Goal: Information Seeking & Learning: Learn about a topic

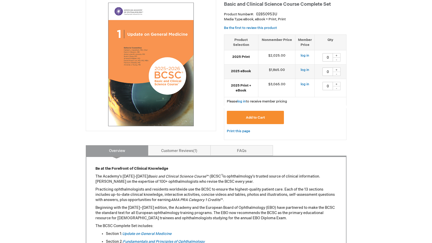
scroll to position [26, 0]
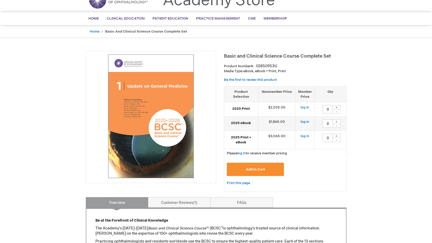
click at [233, 182] on link "Print this page" at bounding box center [238, 183] width 23 height 7
click at [138, 142] on img at bounding box center [151, 116] width 125 height 125
drag, startPoint x: 128, startPoint y: 149, endPoint x: 158, endPoint y: 159, distance: 31.0
click at [158, 159] on img at bounding box center [151, 116] width 125 height 125
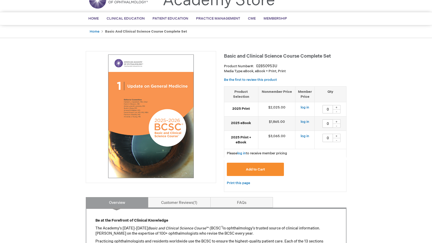
click at [158, 159] on img at bounding box center [151, 116] width 125 height 125
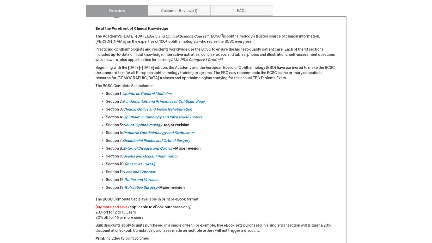
scroll to position [208, 0]
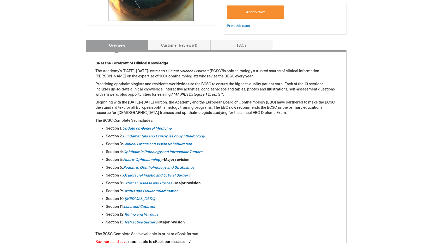
scroll to position [182, 0]
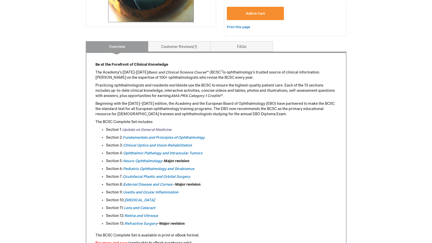
click at [134, 129] on link "Update on General Medicine" at bounding box center [146, 129] width 49 height 4
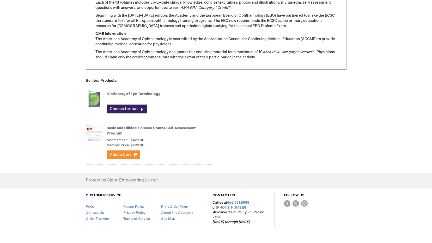
scroll to position [479, 0]
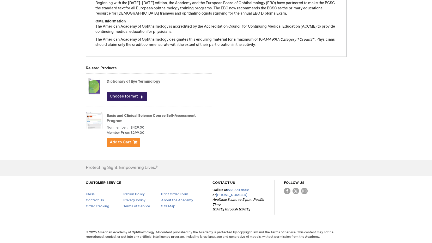
click at [98, 123] on img at bounding box center [94, 120] width 17 height 21
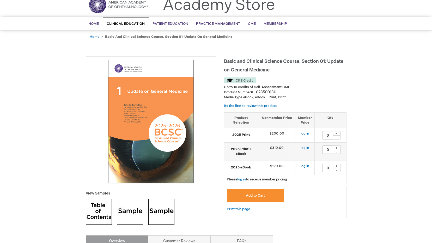
scroll to position [10, 0]
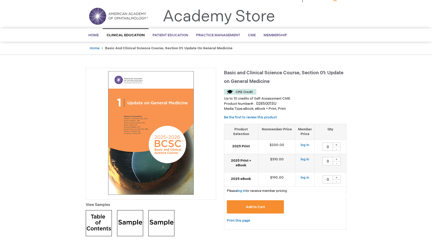
click at [97, 224] on img at bounding box center [99, 223] width 26 height 26
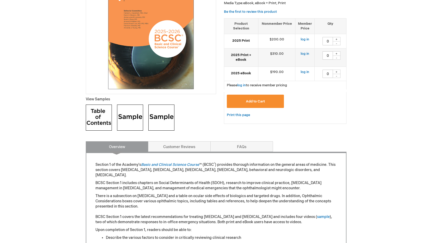
scroll to position [114, 0]
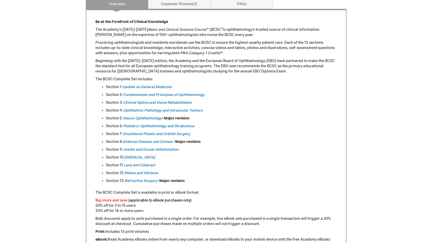
scroll to position [234, 0]
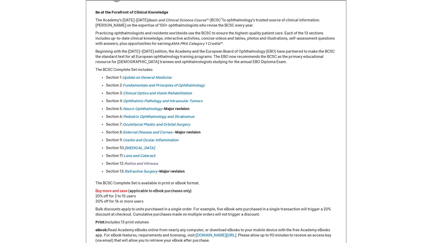
click at [144, 162] on link "Retina and Vitreous" at bounding box center [141, 163] width 34 height 4
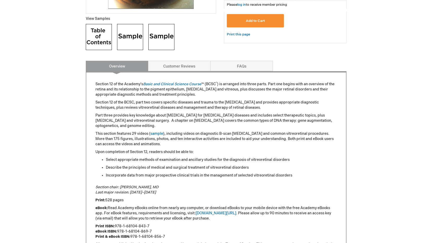
scroll to position [208, 0]
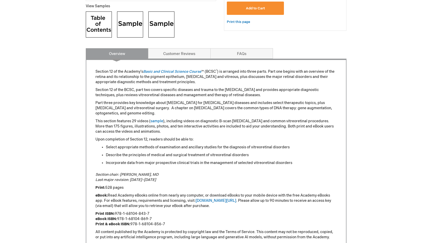
click at [103, 23] on img at bounding box center [99, 24] width 26 height 26
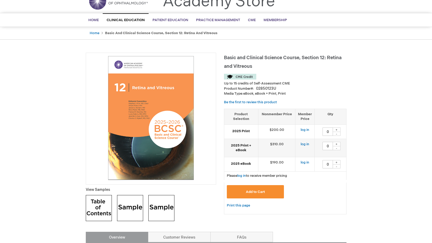
scroll to position [0, 0]
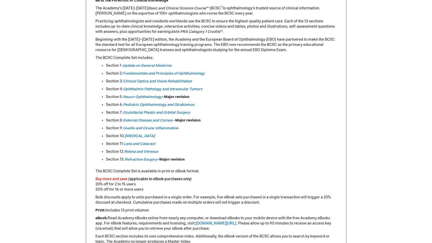
scroll to position [234, 0]
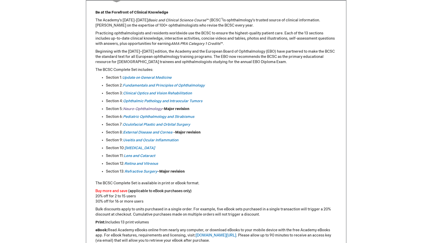
click at [148, 109] on em "Neuro-Ophthalmology" at bounding box center [142, 109] width 39 height 4
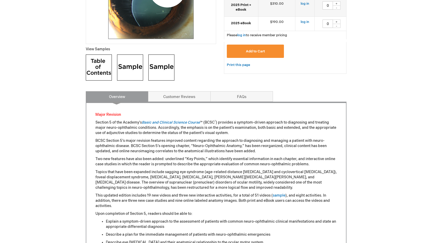
scroll to position [156, 0]
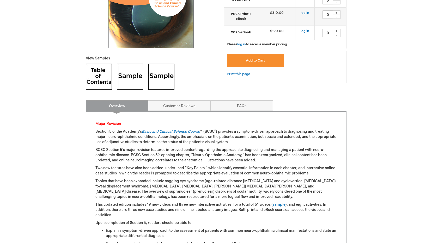
click at [95, 73] on img at bounding box center [99, 77] width 26 height 26
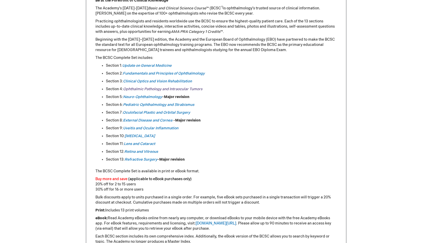
scroll to position [234, 0]
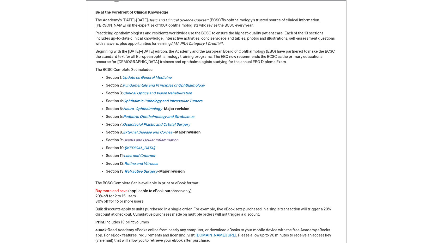
click at [138, 140] on link "Uveitis and Ocular Inflammation" at bounding box center [150, 140] width 55 height 4
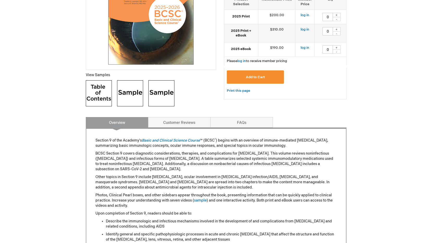
scroll to position [130, 0]
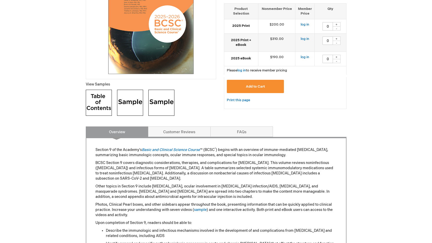
click at [98, 98] on img at bounding box center [99, 103] width 26 height 26
